Goal: Task Accomplishment & Management: Manage account settings

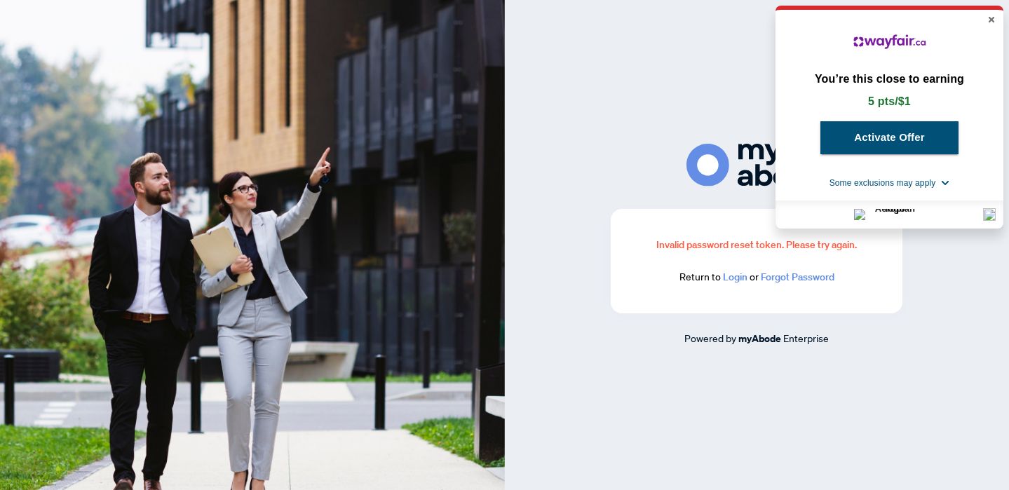
click at [991, 21] on icon "Close" at bounding box center [992, 20] width 6 height 6
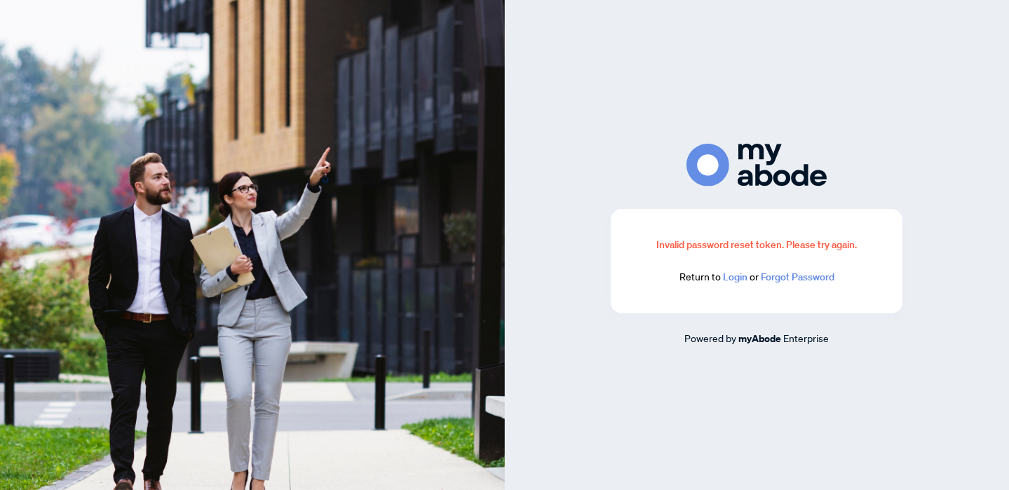
click at [734, 283] on link "Login" at bounding box center [735, 277] width 25 height 13
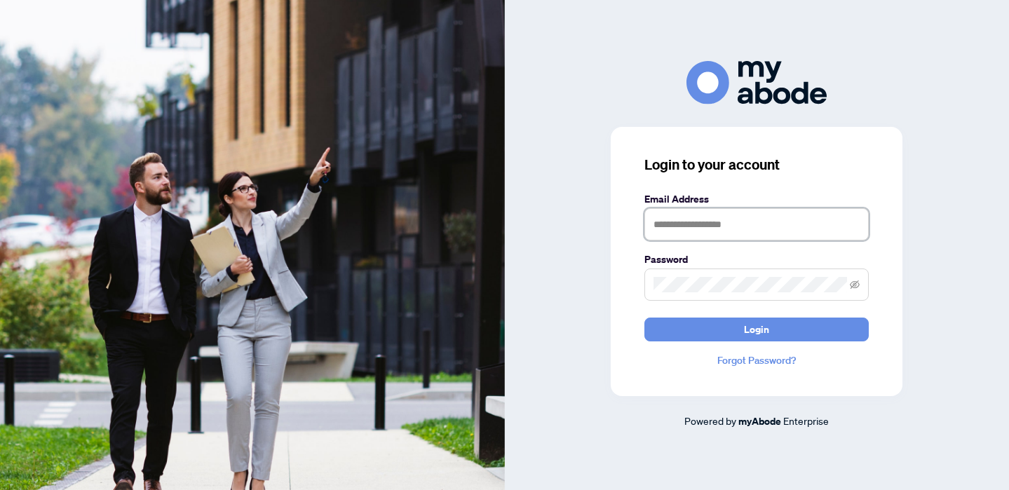
type input "**********"
click at [757, 329] on button "Login" at bounding box center [757, 330] width 224 height 24
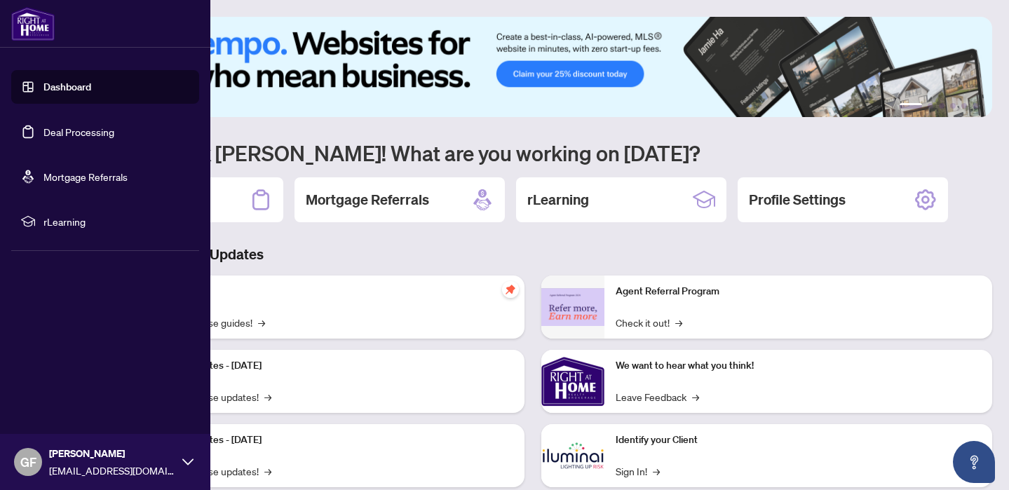
click at [72, 138] on link "Deal Processing" at bounding box center [78, 132] width 71 height 13
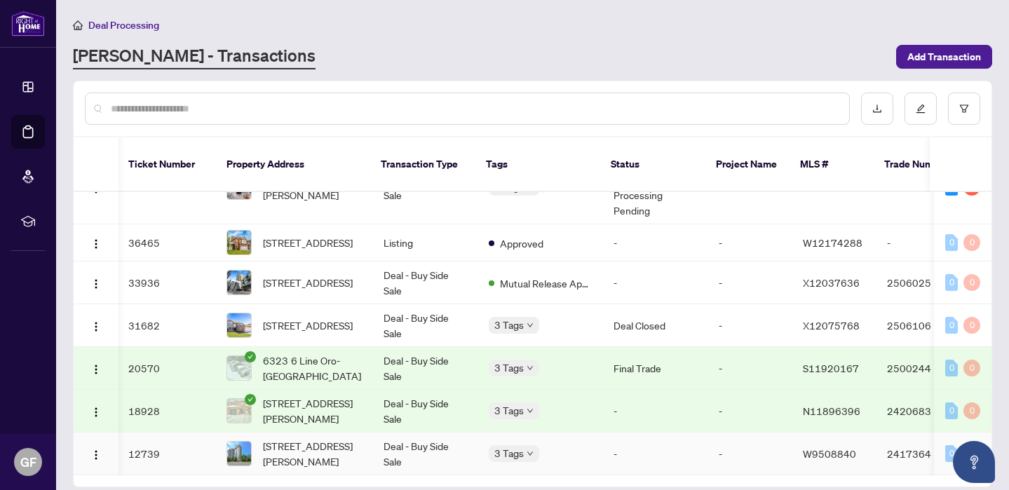
scroll to position [109, 1]
click at [643, 311] on td "Deal Closed" at bounding box center [655, 325] width 105 height 43
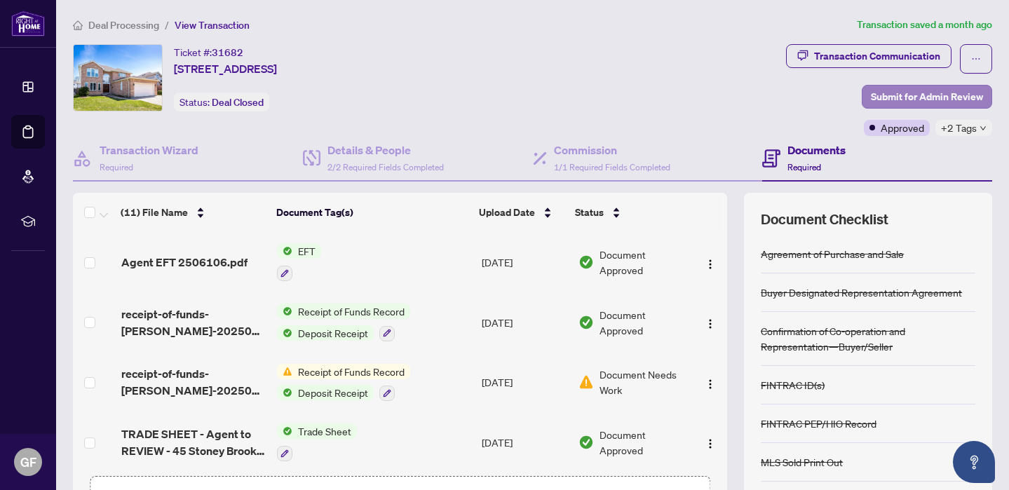
click at [876, 97] on span "Submit for Admin Review" at bounding box center [927, 97] width 112 height 22
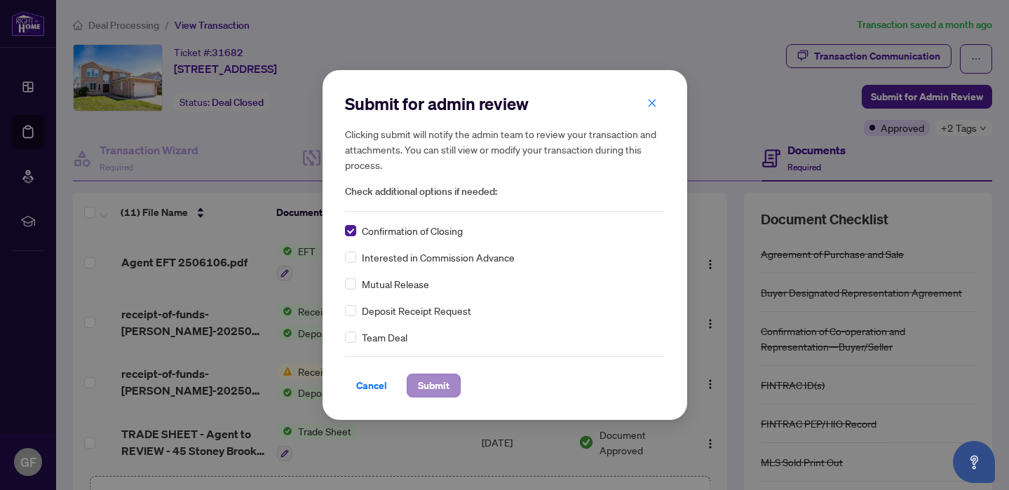
click at [441, 384] on span "Submit" at bounding box center [434, 386] width 32 height 22
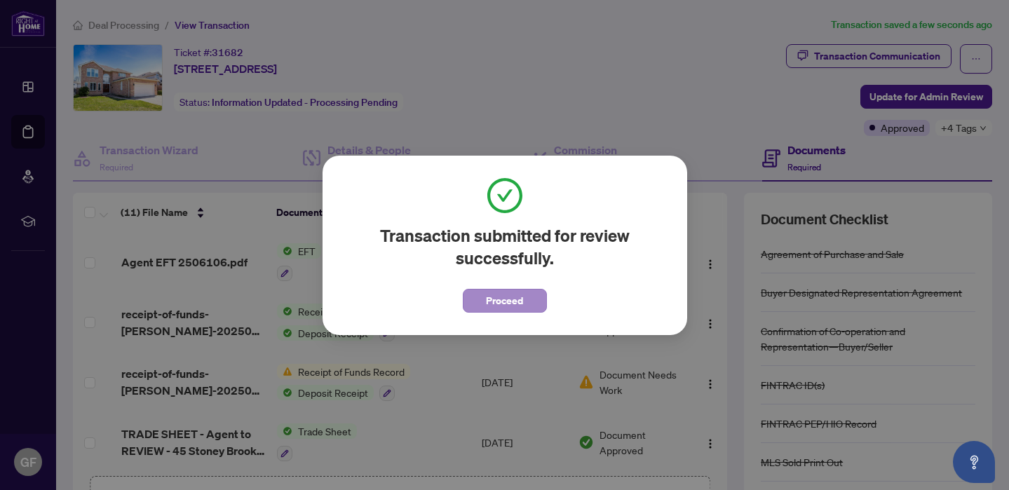
click at [492, 302] on span "Proceed" at bounding box center [504, 301] width 37 height 22
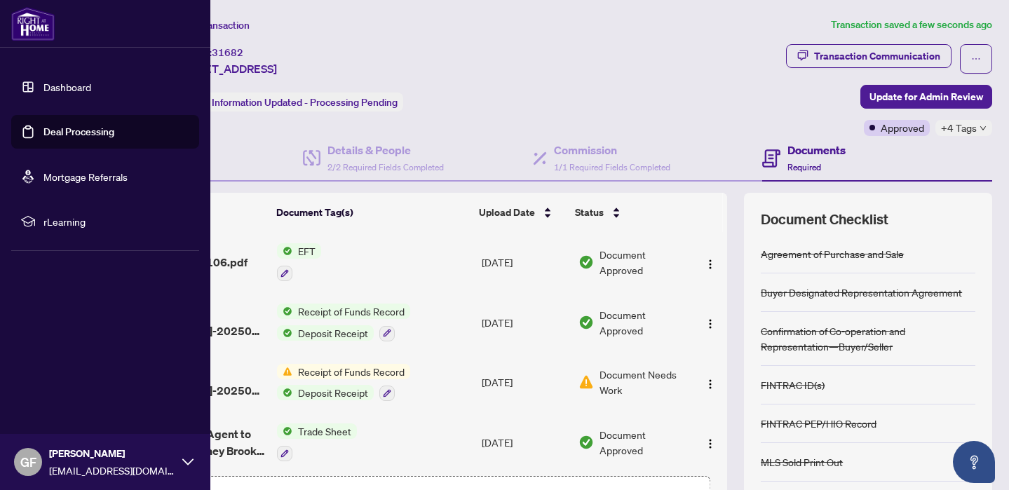
click at [57, 126] on link "Deal Processing" at bounding box center [78, 132] width 71 height 13
